Goal: Transaction & Acquisition: Purchase product/service

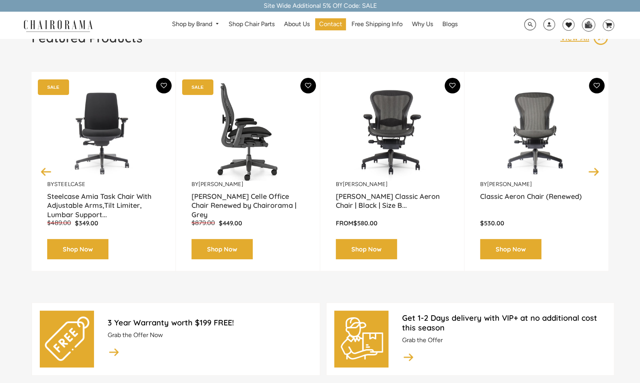
scroll to position [117, 0]
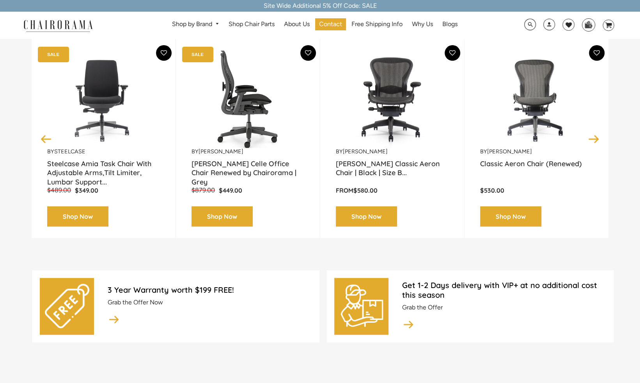
click at [243, 216] on link "Shop Now" at bounding box center [221, 217] width 61 height 21
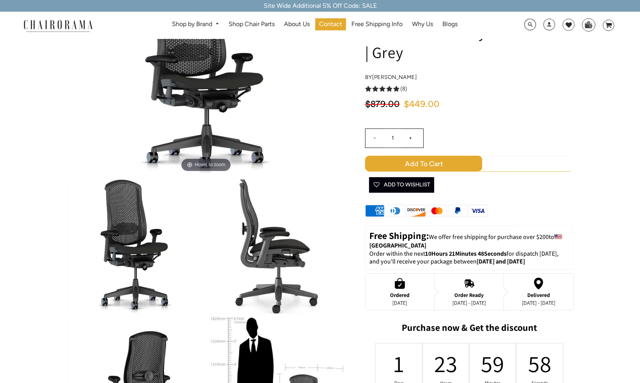
scroll to position [78, 0]
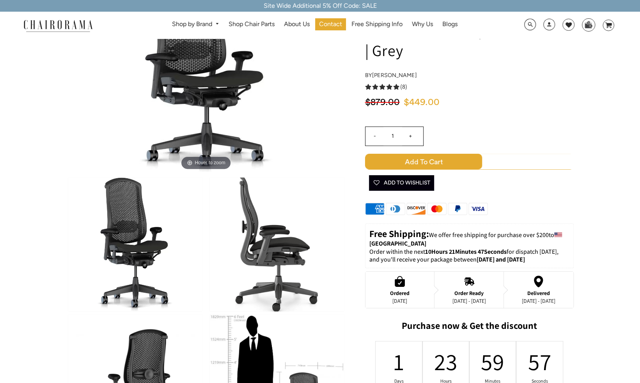
click at [443, 158] on span "Add to Cart" at bounding box center [423, 162] width 117 height 16
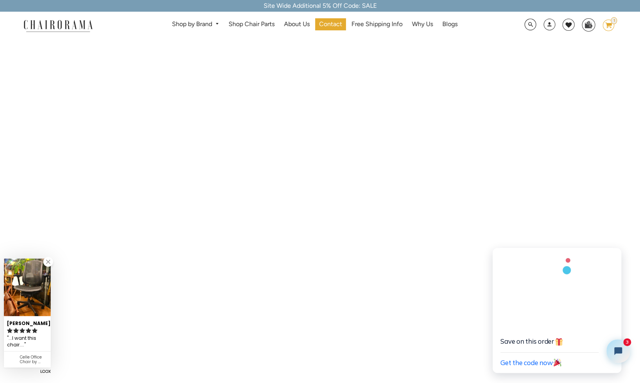
scroll to position [896, 0]
drag, startPoint x: 609, startPoint y: 212, endPoint x: 617, endPoint y: 217, distance: 8.8
click at [615, 240] on icon "Close chat widget" at bounding box center [615, 239] width 8 height 8
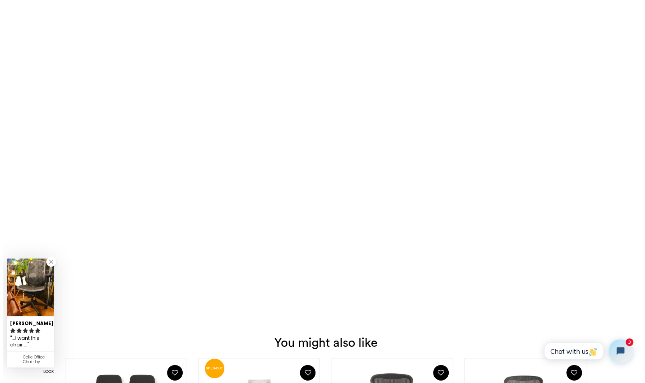
scroll to position [1091, 0]
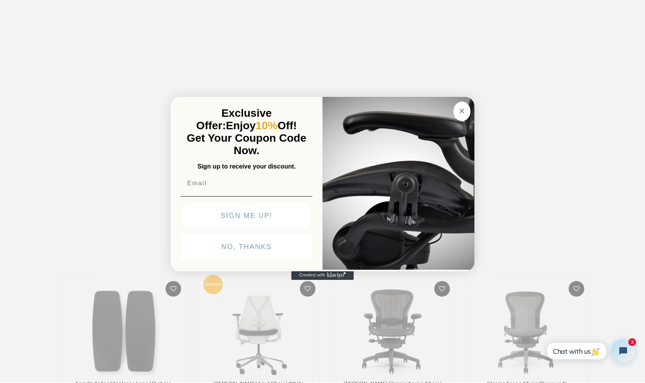
click at [466, 113] on circle "Close dialog" at bounding box center [462, 111] width 9 height 9
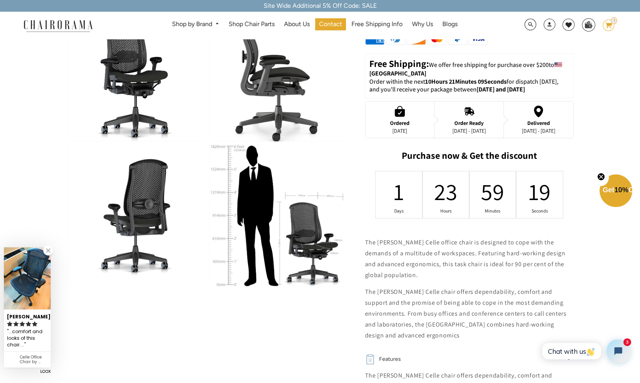
scroll to position [0, 0]
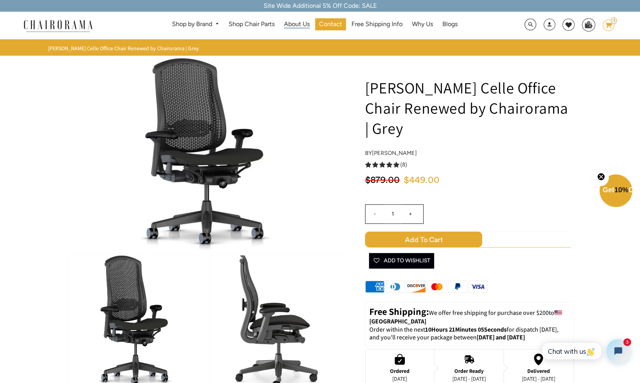
click at [302, 25] on span "About Us" at bounding box center [297, 24] width 26 height 8
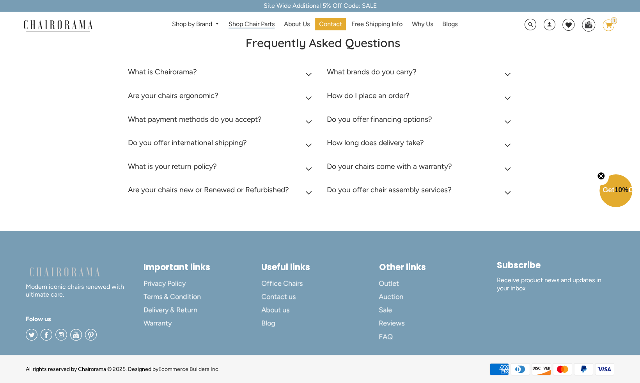
scroll to position [234, 0]
click at [258, 20] on link "Shop Chair Parts" at bounding box center [251, 24] width 54 height 12
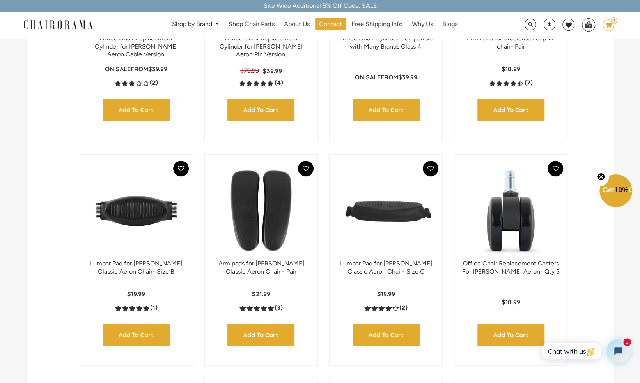
scroll to position [78, 0]
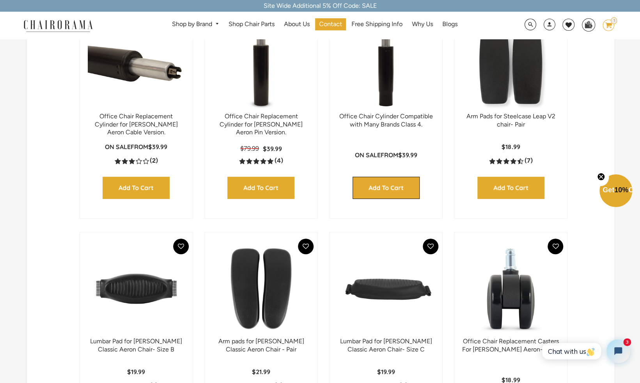
click at [385, 187] on input "Add to Cart" at bounding box center [385, 188] width 67 height 22
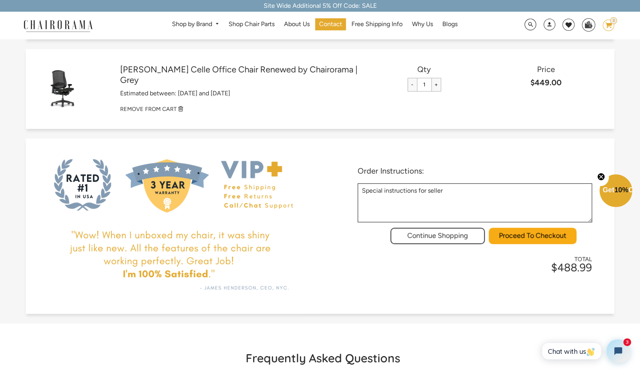
scroll to position [156, 0]
